Goal: Task Accomplishment & Management: Manage account settings

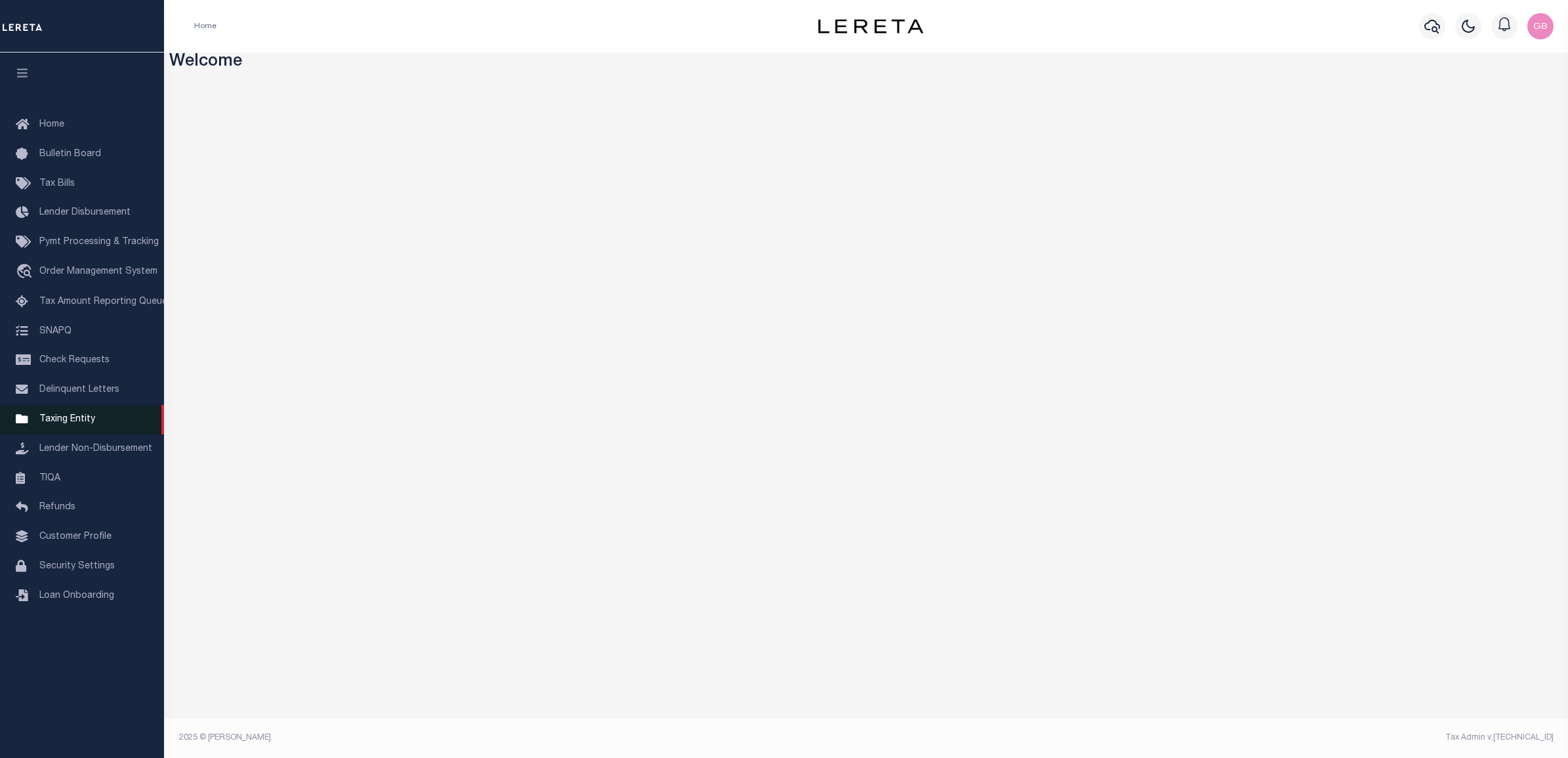
click at [60, 424] on span "Taxing Entity" at bounding box center [67, 419] width 56 height 9
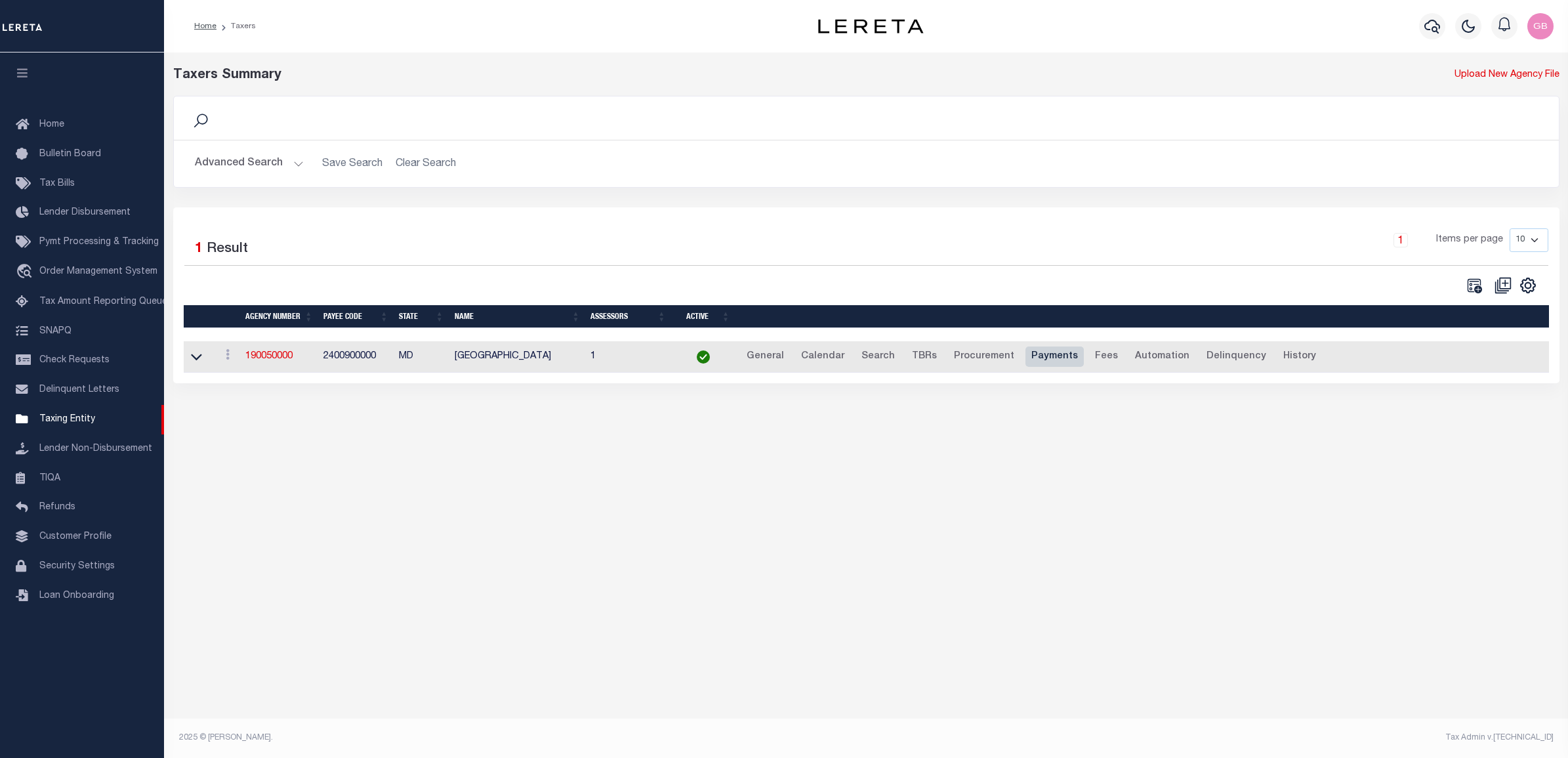
click at [1033, 353] on link "Payments" at bounding box center [1054, 357] width 58 height 21
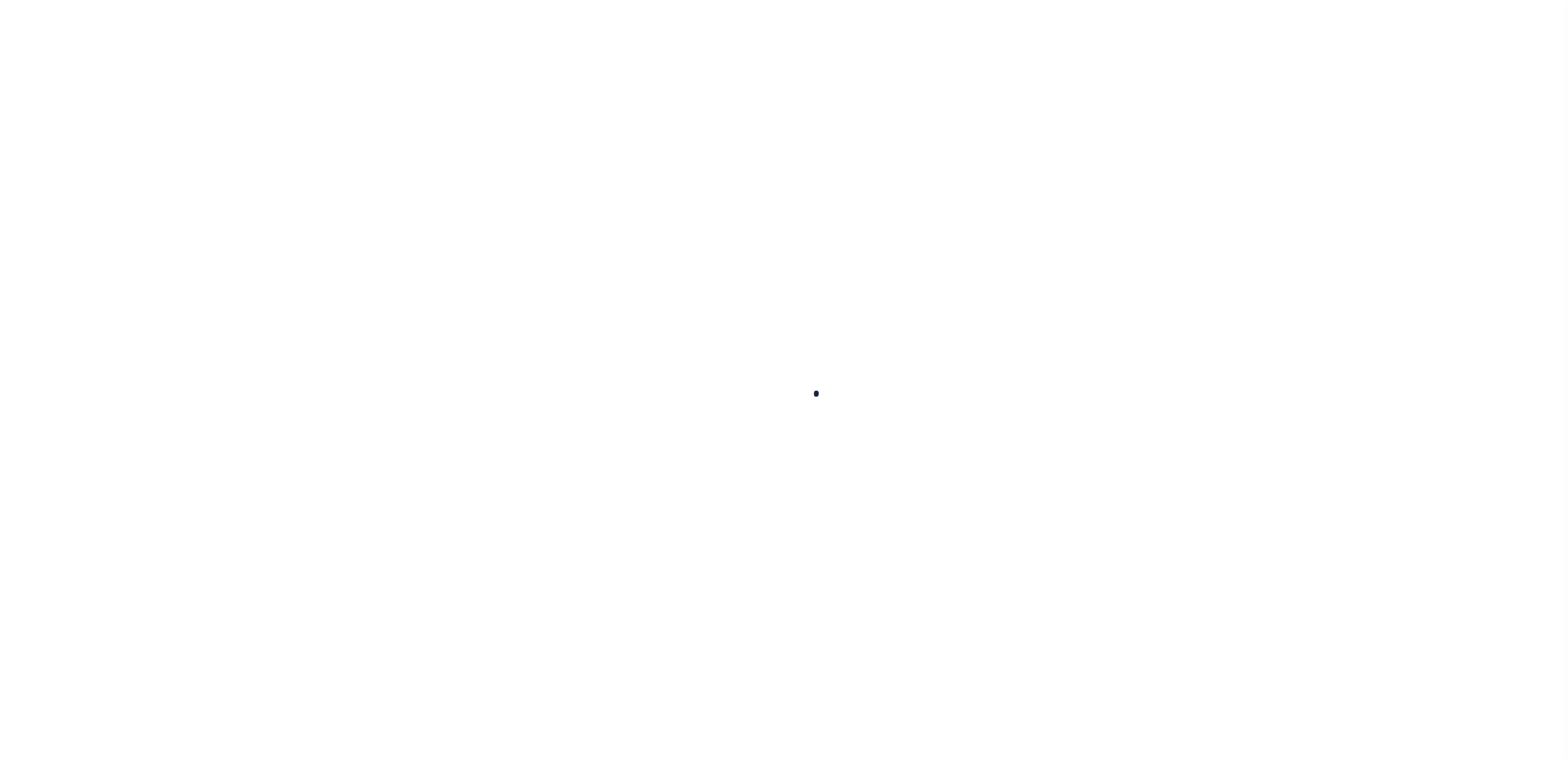
select select
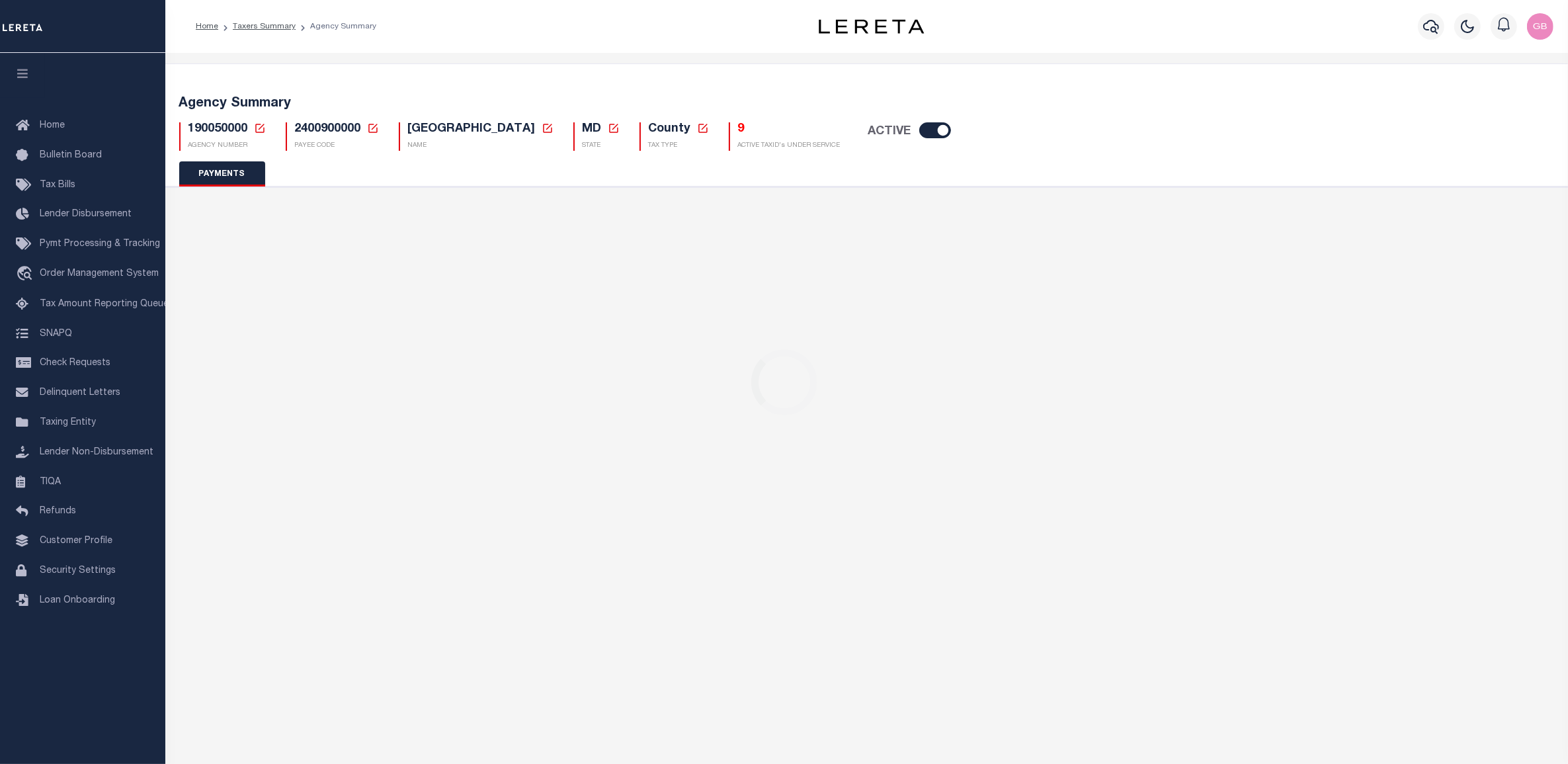
select select "false"
checkbox input "false"
select select "false"
type input "C - Escrow reporting includes “Delinquent Current Tax Year Installment(s) Exist”"
radio input "true"
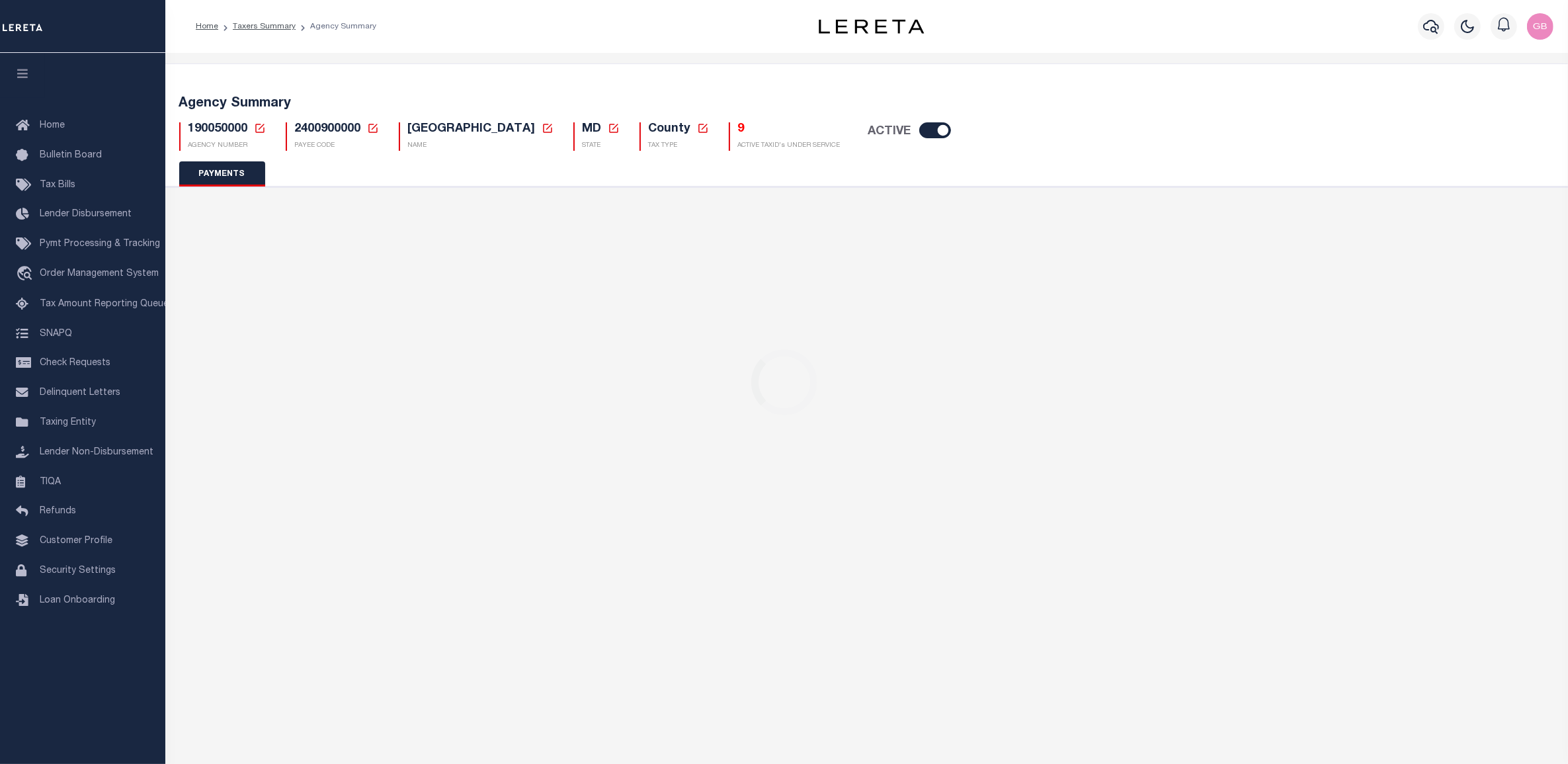
select select
radio input "false"
radio input "true"
checkbox input "false"
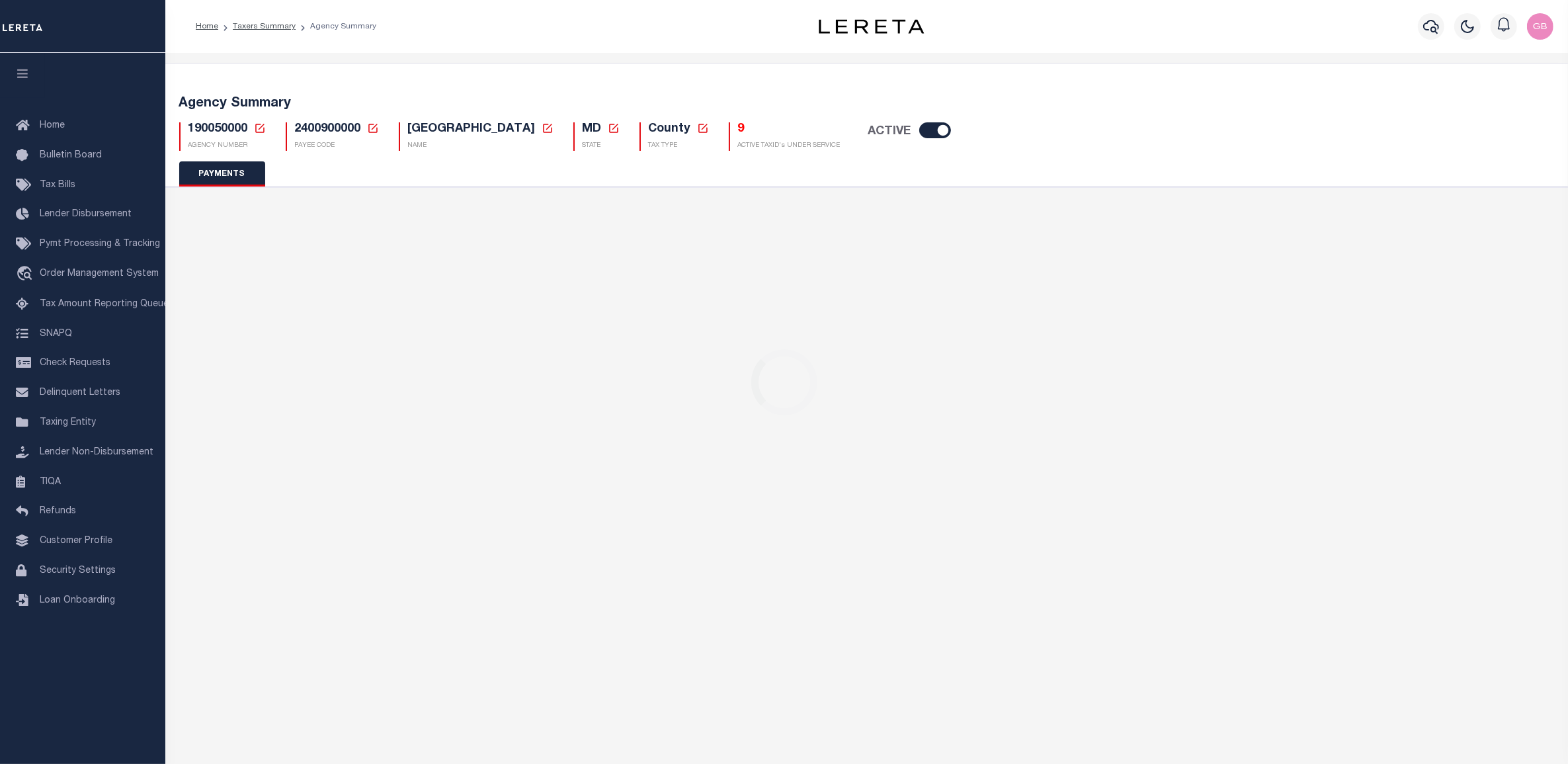
checkbox input "false"
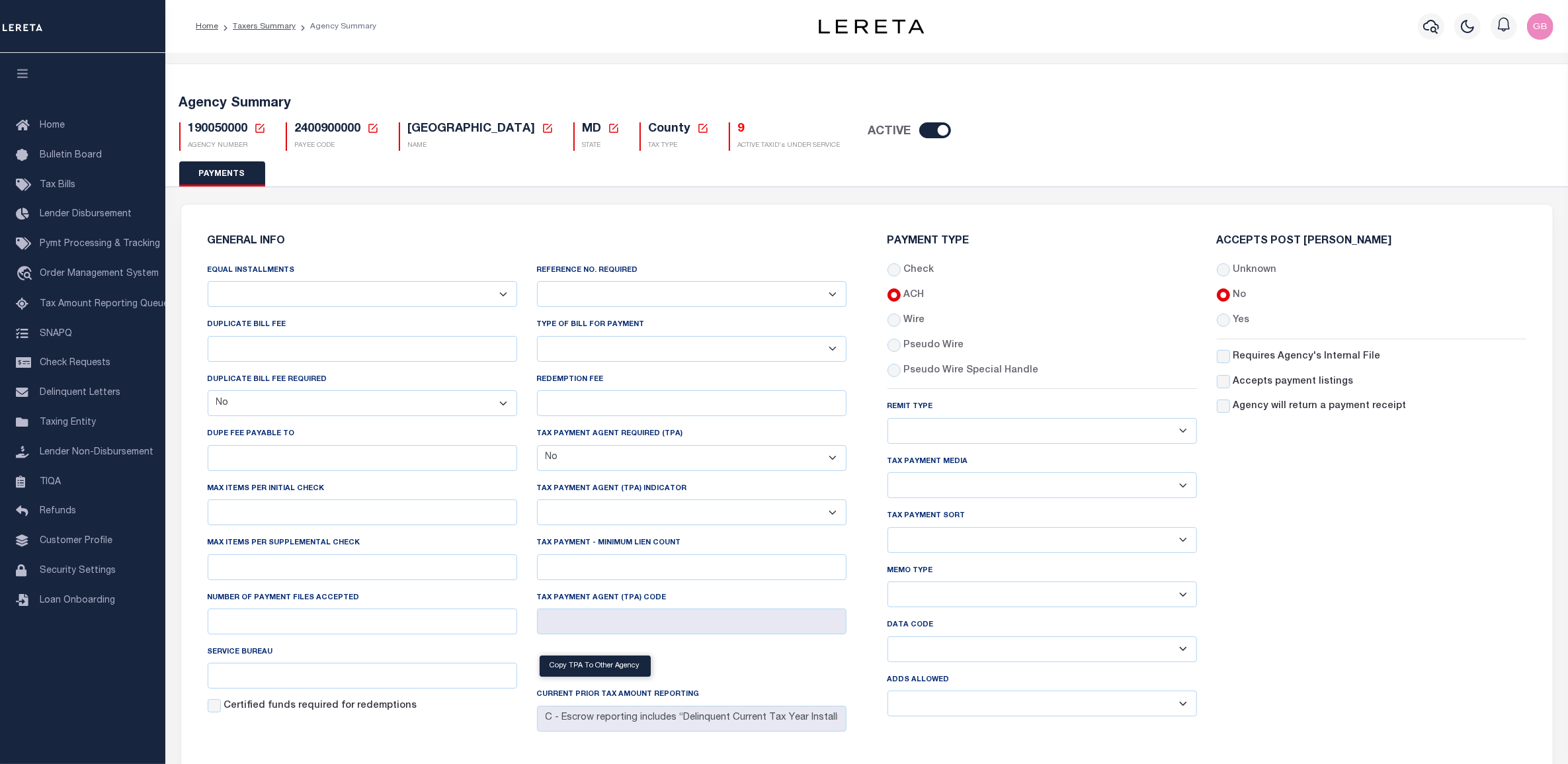
scroll to position [82, 0]
